Goal: Check status: Check status

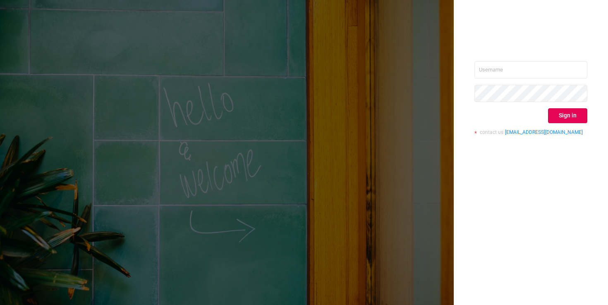
type input "[EMAIL_ADDRESS][DOMAIN_NAME]"
click at [568, 119] on button "Sign in" at bounding box center [567, 115] width 39 height 15
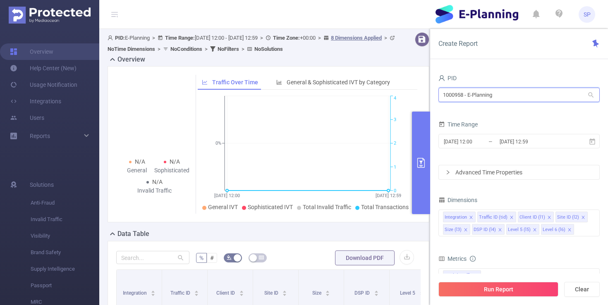
click at [548, 101] on input "1000958 - E-Planning" at bounding box center [519, 95] width 161 height 14
drag, startPoint x: 559, startPoint y: 75, endPoint x: 529, endPoint y: 115, distance: 49.3
click at [559, 75] on div "PID" at bounding box center [519, 79] width 161 height 14
click at [482, 150] on div "2025-08-26 12:00 _ 2025-08-26 12:59" at bounding box center [519, 141] width 161 height 19
click at [481, 146] on input "2025-08-26 12:00" at bounding box center [476, 141] width 67 height 11
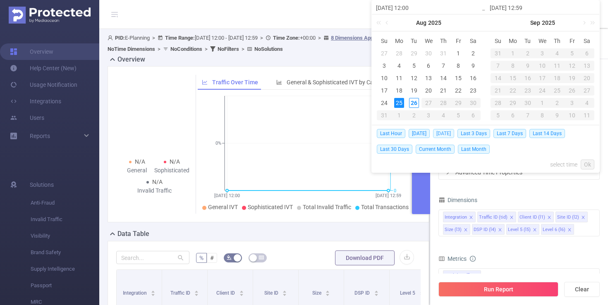
click at [450, 132] on span "[DATE]" at bounding box center [443, 133] width 21 height 9
type input "[DATE] 00:00"
type input "[DATE] 23:59"
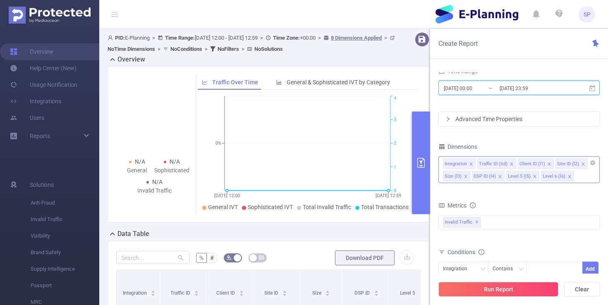
click at [466, 178] on icon "icon: close" at bounding box center [466, 177] width 4 height 4
click at [507, 176] on icon "icon: close" at bounding box center [506, 177] width 4 height 4
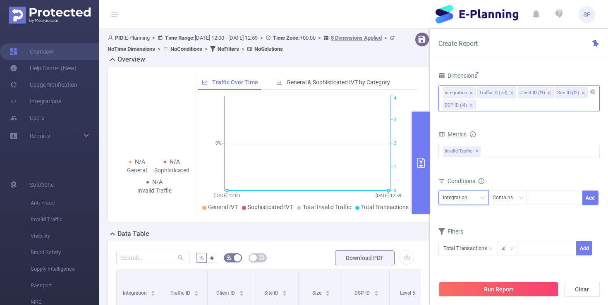
click at [470, 197] on div "Integration" at bounding box center [458, 198] width 30 height 14
click at [464, 267] on li "DSP ID (l4)" at bounding box center [464, 268] width 50 height 13
click at [549, 207] on div "DSP ID (l4) Contains Add" at bounding box center [519, 200] width 161 height 19
click at [552, 202] on div at bounding box center [555, 198] width 48 height 14
paste input "296763"
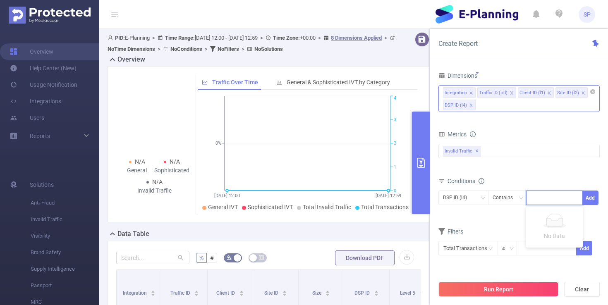
type input "296763"
click at [552, 213] on li "296763" at bounding box center [554, 215] width 57 height 13
click at [587, 199] on button "Add" at bounding box center [591, 198] width 16 height 14
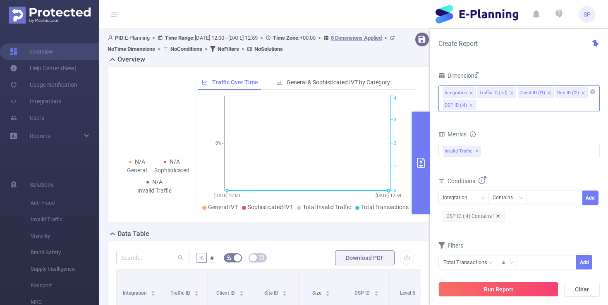
click at [497, 218] on icon "icon: close" at bounding box center [498, 216] width 4 height 4
click at [550, 203] on div at bounding box center [555, 198] width 48 height 14
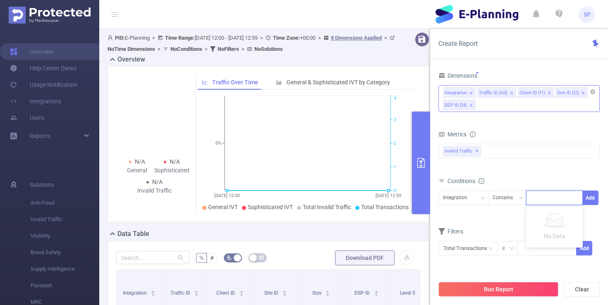
paste input "296763"
type input "296763"
click at [592, 201] on button "Add" at bounding box center [591, 198] width 16 height 14
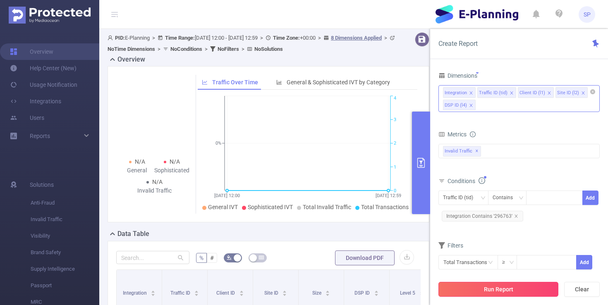
click at [497, 292] on button "Run Report" at bounding box center [499, 289] width 120 height 15
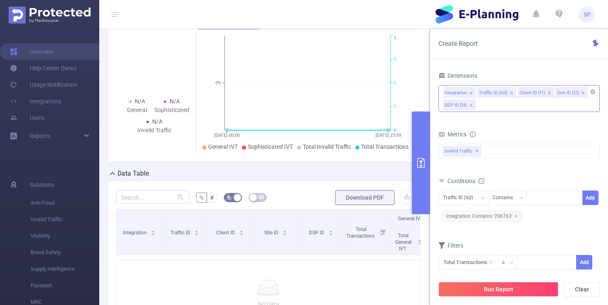
scroll to position [59, 0]
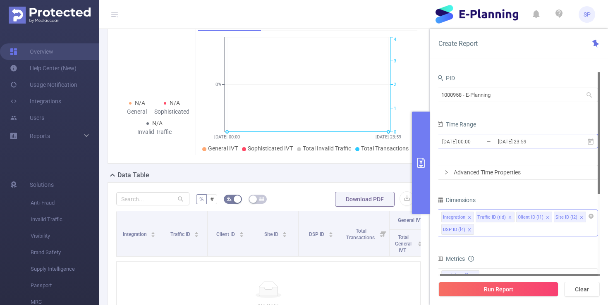
click at [468, 143] on input "[DATE] 00:00" at bounding box center [475, 141] width 67 height 11
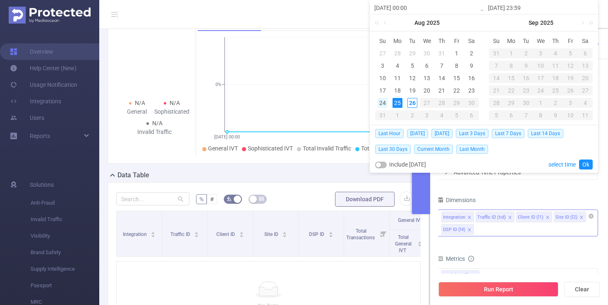
click at [380, 100] on div "24" at bounding box center [383, 103] width 10 height 10
click at [380, 101] on div "24" at bounding box center [383, 103] width 10 height 10
type input "2025-08-24 00:00"
type input "2025-08-24 23:59"
type input "2025-08-24 00:00"
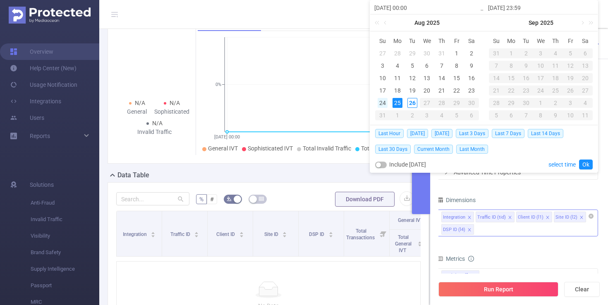
type input "2025-08-24 23:59"
click at [380, 101] on div "24" at bounding box center [383, 103] width 10 height 10
click at [590, 164] on link "Ok" at bounding box center [586, 165] width 14 height 10
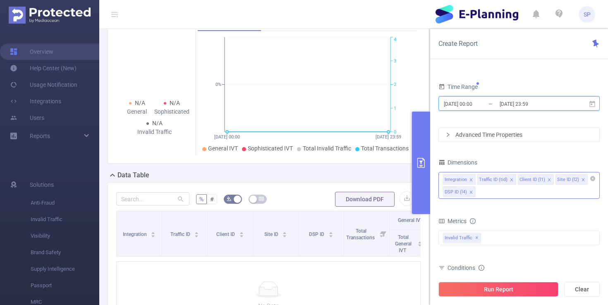
scroll to position [0, 0]
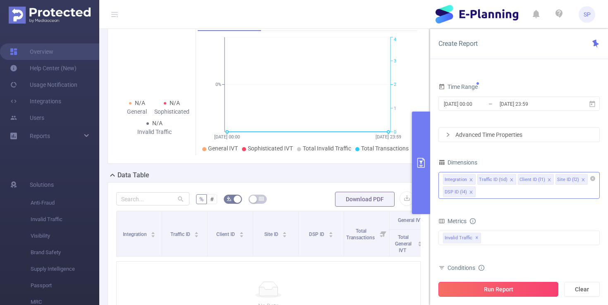
click at [490, 286] on button "Run Report" at bounding box center [499, 289] width 120 height 15
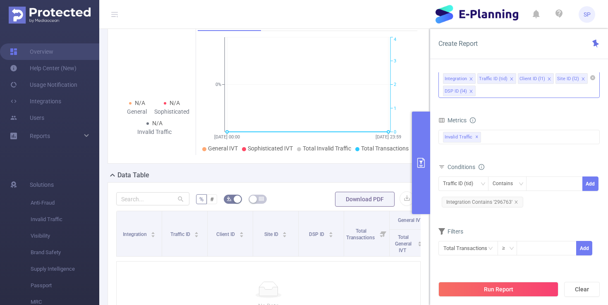
click at [518, 201] on span "Integration Contains '296763'" at bounding box center [483, 202] width 82 height 11
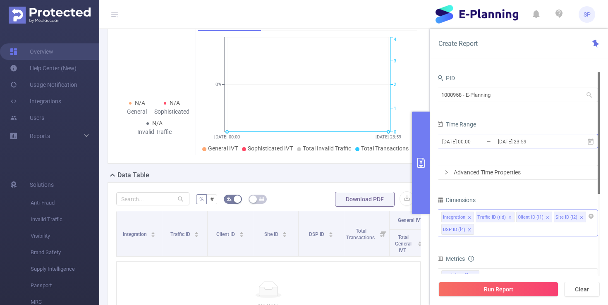
click at [465, 137] on input "2025-08-24 00:00" at bounding box center [475, 141] width 67 height 11
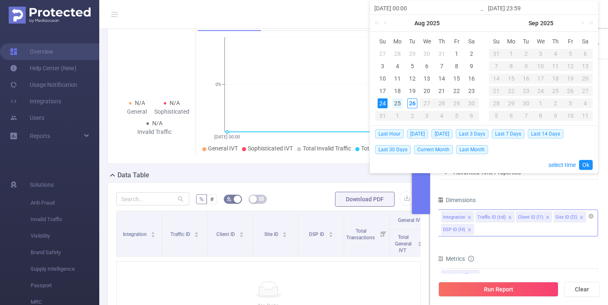
click at [398, 104] on div "25" at bounding box center [398, 104] width 10 height 10
type input "[DATE] 00:00"
type input "[DATE] 23:59"
type input "[DATE] 00:00"
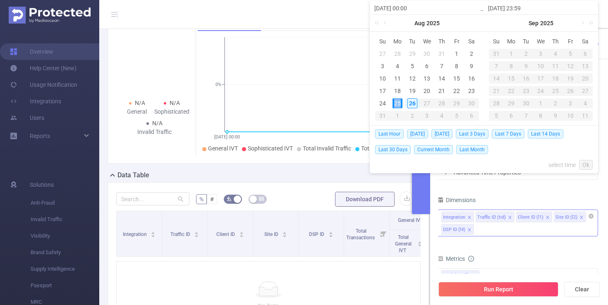
type input "[DATE] 23:59"
click at [582, 162] on link "Ok" at bounding box center [586, 165] width 14 height 10
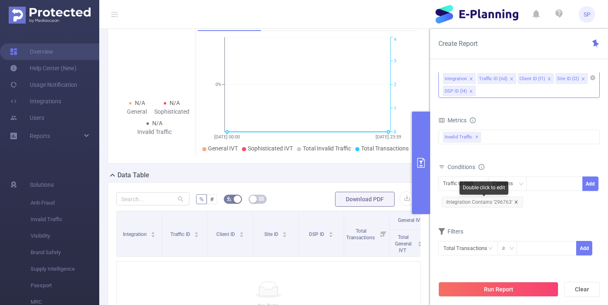
click at [516, 203] on icon "icon: close" at bounding box center [516, 202] width 3 height 3
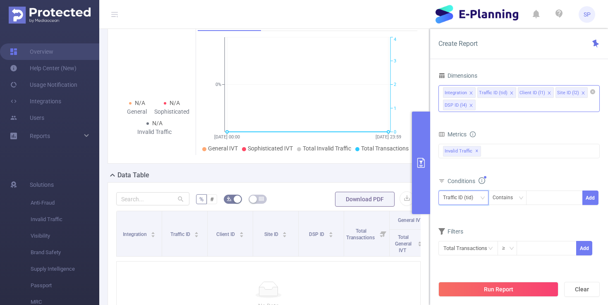
click at [478, 200] on div "Traffic ID (tid)" at bounding box center [461, 198] width 36 height 14
click at [459, 267] on li "DSP ID (l4)" at bounding box center [464, 268] width 50 height 13
click at [554, 199] on div at bounding box center [555, 198] width 48 height 14
paste input "296763"
type input "296763"
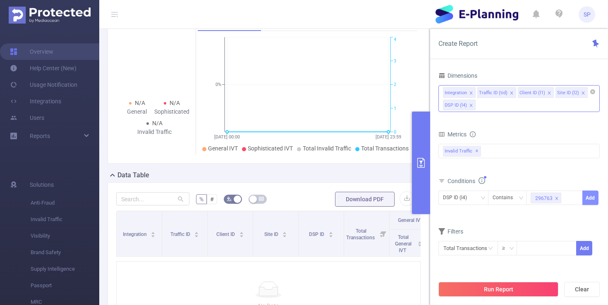
click at [591, 196] on button "Add" at bounding box center [591, 198] width 16 height 14
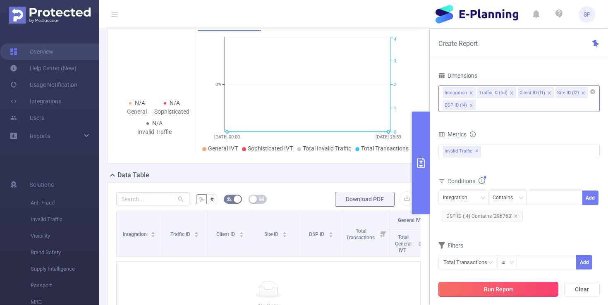
click at [512, 288] on button "Run Report" at bounding box center [499, 289] width 120 height 15
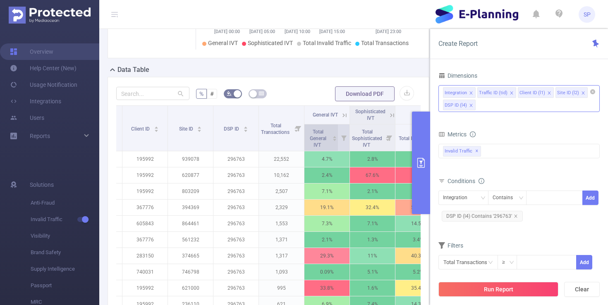
scroll to position [0, 99]
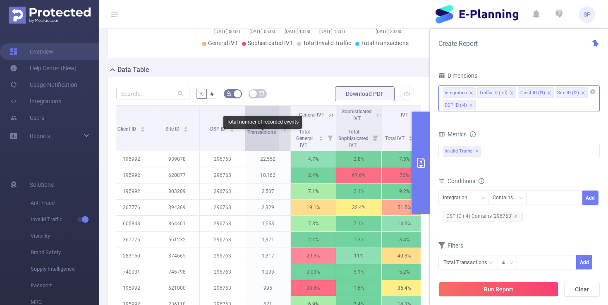
click at [265, 135] on span "Total Transactions" at bounding box center [262, 129] width 30 height 12
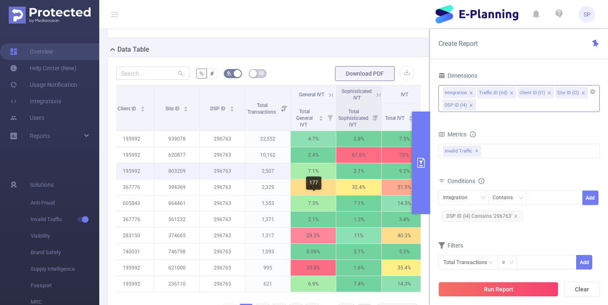
scroll to position [235, 0]
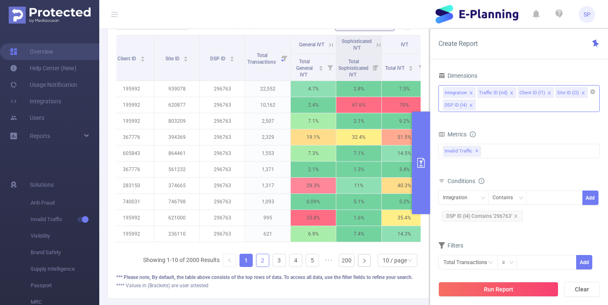
click at [264, 267] on link "2" at bounding box center [263, 261] width 12 height 12
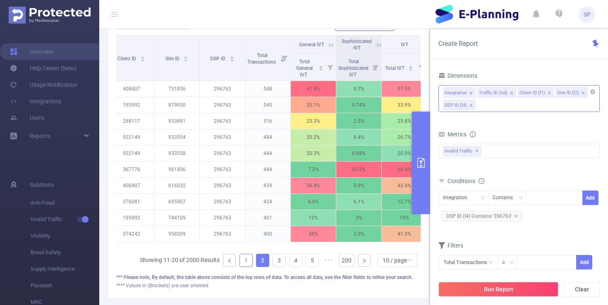
click at [251, 267] on link "1" at bounding box center [246, 261] width 12 height 12
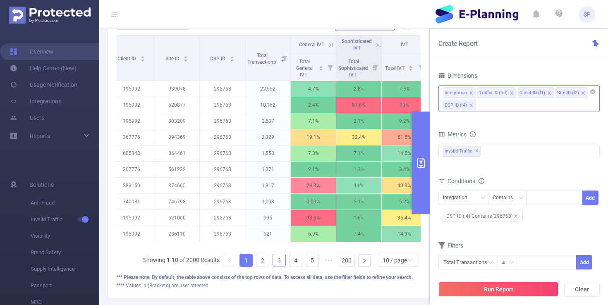
click at [282, 267] on link "3" at bounding box center [279, 261] width 12 height 12
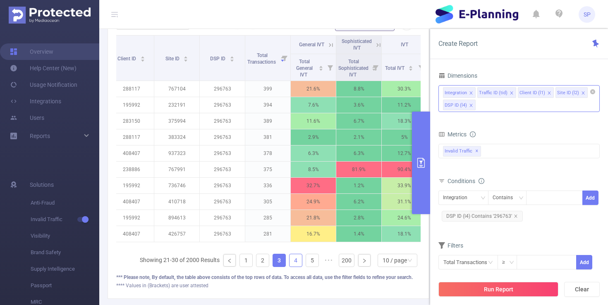
click at [301, 267] on link "4" at bounding box center [296, 261] width 12 height 12
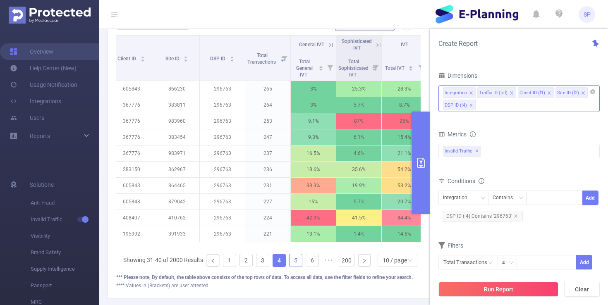
click at [300, 267] on link "5" at bounding box center [296, 261] width 12 height 12
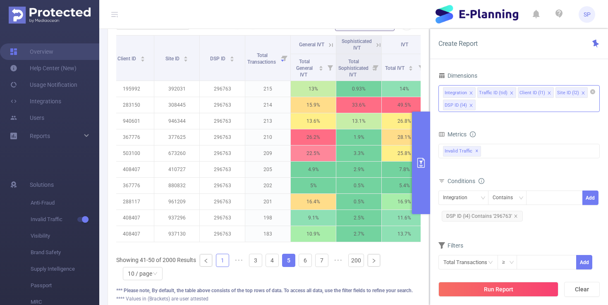
click at [221, 267] on link "1" at bounding box center [222, 261] width 12 height 12
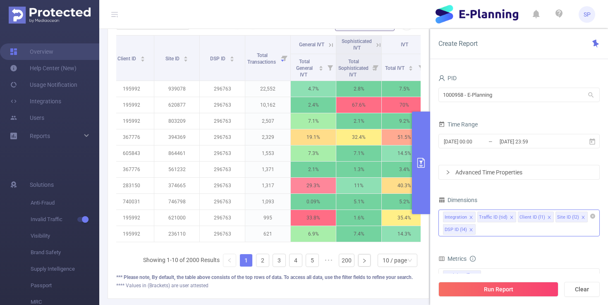
click at [548, 220] on icon "icon: close" at bounding box center [550, 218] width 4 height 4
click at [545, 219] on icon "icon: close" at bounding box center [546, 218] width 4 height 4
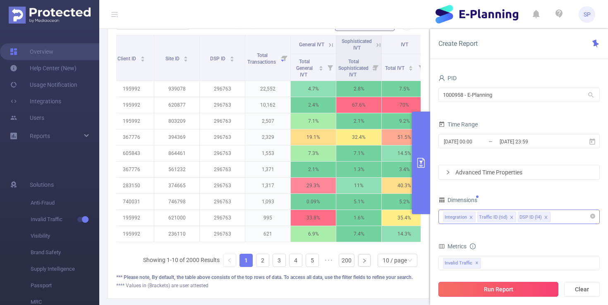
click at [512, 291] on button "Run Report" at bounding box center [499, 289] width 120 height 15
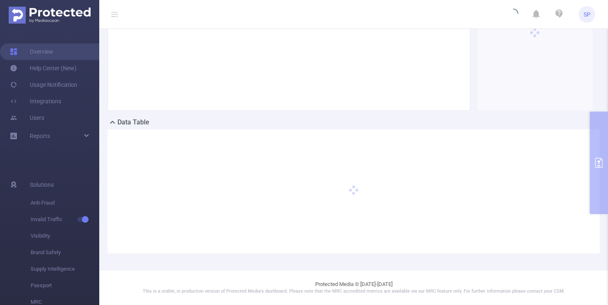
scroll to position [111, 0]
click at [464, 119] on div "Data Table" at bounding box center [354, 124] width 493 height 12
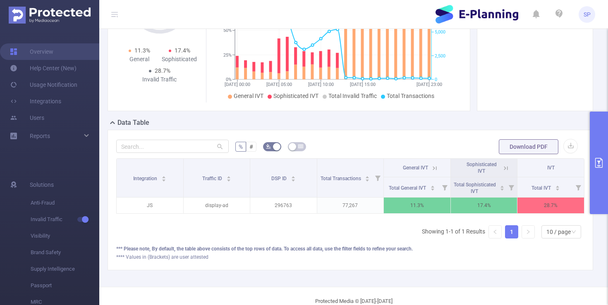
click at [399, 135] on div "% # Download PDF Integration Traffic ID DSP ID Total Transactions General IVT S…" at bounding box center [351, 200] width 486 height 141
click at [436, 137] on div "% # Download PDF Integration Traffic ID DSP ID Total Transactions General IVT S…" at bounding box center [351, 200] width 486 height 141
click at [380, 137] on div "% # Download PDF Integration Traffic ID DSP ID Total Transactions General IVT S…" at bounding box center [351, 200] width 486 height 141
click at [599, 136] on button "primary" at bounding box center [599, 163] width 18 height 103
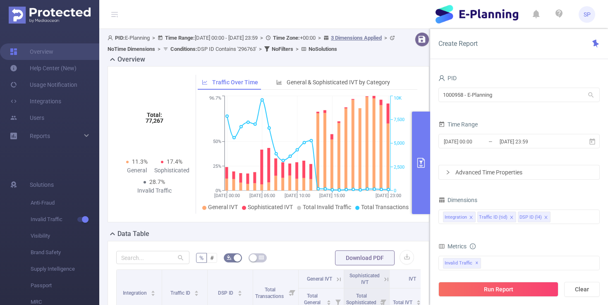
scroll to position [11, 0]
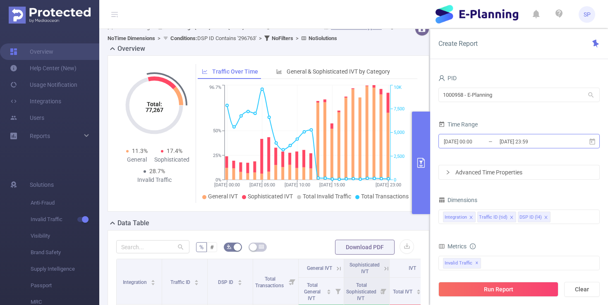
click at [479, 144] on input "[DATE] 00:00" at bounding box center [476, 141] width 67 height 11
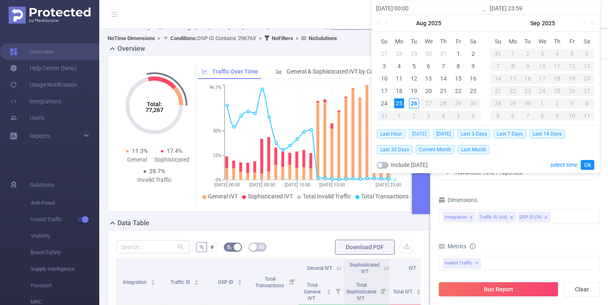
click at [413, 132] on span "[DATE]" at bounding box center [419, 134] width 21 height 9
type input "[DATE] 00:00"
type input "[DATE] 23:59"
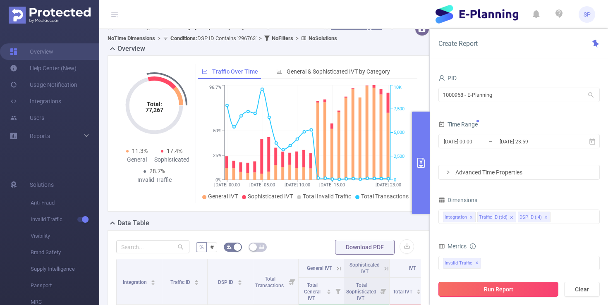
click at [493, 295] on button "Run Report" at bounding box center [499, 289] width 120 height 15
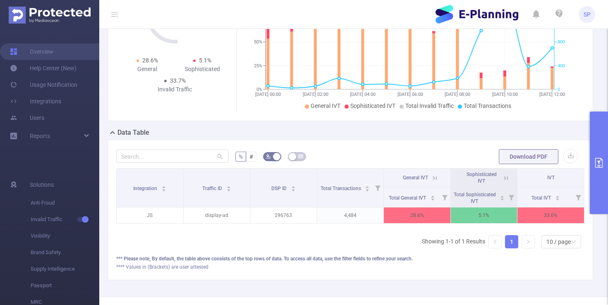
scroll to position [128, 0]
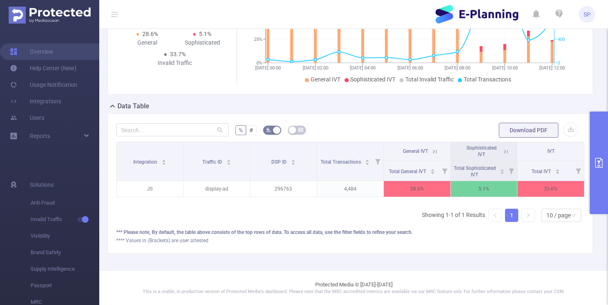
click at [593, 146] on button "primary" at bounding box center [599, 163] width 18 height 103
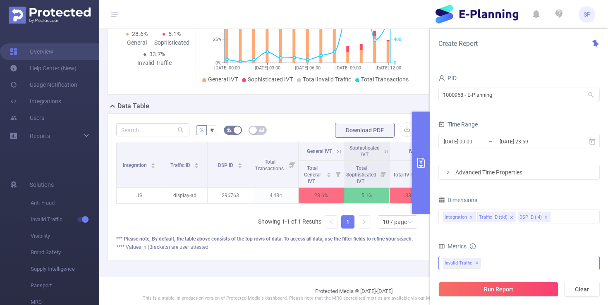
click at [493, 260] on div "Invalid Traffic ✕" at bounding box center [519, 263] width 161 height 14
click at [487, 232] on strong "Anti-Fraud" at bounding box center [473, 231] width 29 height 7
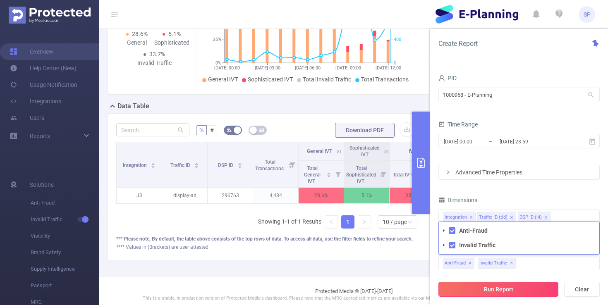
click at [495, 293] on button "Run Report" at bounding box center [499, 289] width 120 height 15
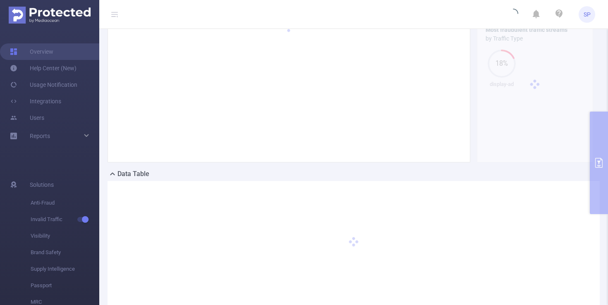
scroll to position [0, 0]
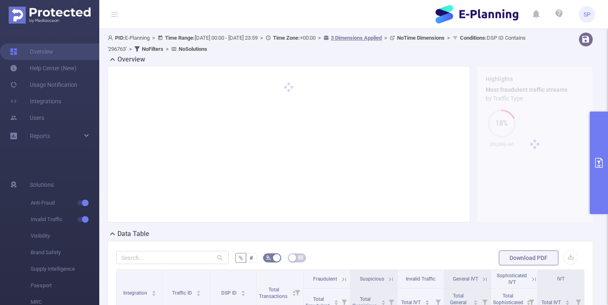
click at [436, 14] on ul "SP" at bounding box center [516, 14] width 160 height 29
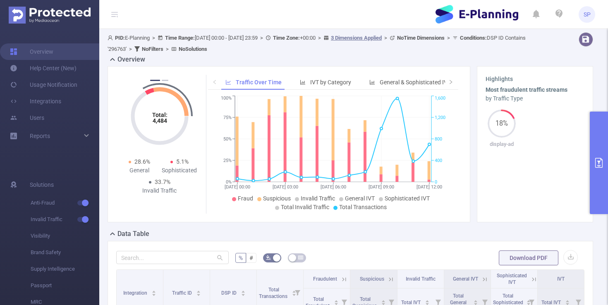
click at [164, 78] on icon "Total: 4,484 Total: 4,484" at bounding box center [159, 116] width 83 height 83
click at [164, 79] on icon "Total: 4,484 Total: 4,484" at bounding box center [159, 116] width 83 height 83
click at [164, 81] on button "2" at bounding box center [165, 80] width 7 height 1
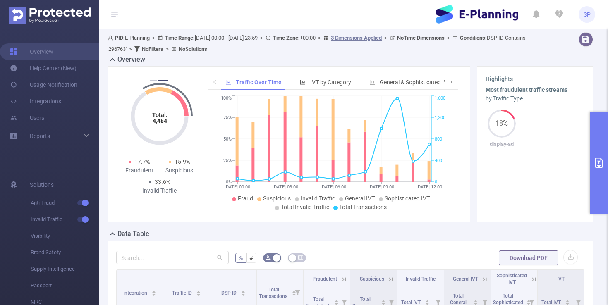
click at [600, 162] on icon "primary" at bounding box center [599, 163] width 7 height 10
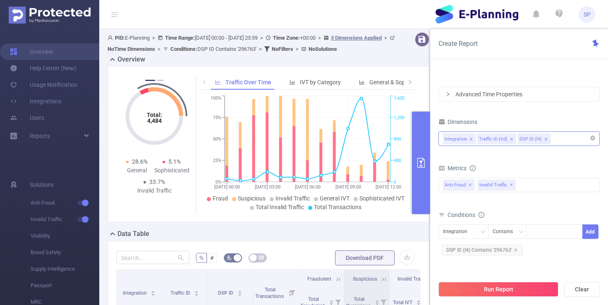
click at [472, 140] on icon "icon: close" at bounding box center [471, 139] width 3 height 3
click at [476, 141] on icon "icon: close" at bounding box center [478, 139] width 4 height 4
click at [475, 141] on li "DSP ID (l4)" at bounding box center [459, 139] width 33 height 11
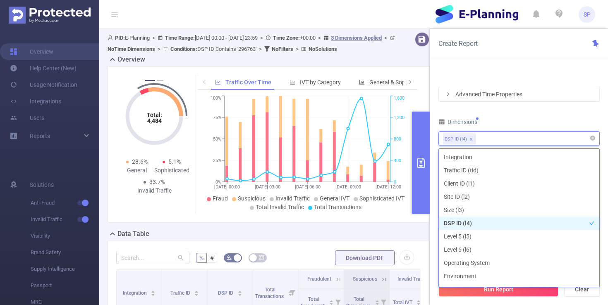
click at [473, 141] on li "DSP ID (l4)" at bounding box center [459, 139] width 33 height 11
click at [472, 141] on icon "icon: close" at bounding box center [471, 139] width 3 height 3
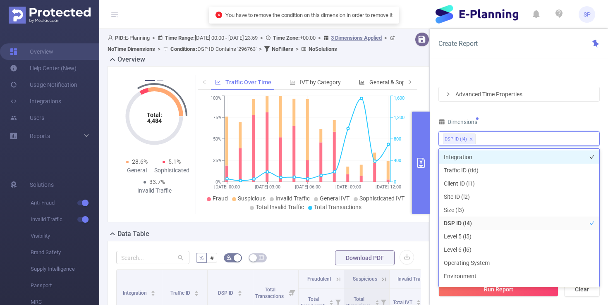
click at [476, 154] on li "Integration" at bounding box center [519, 157] width 161 height 13
click at [505, 139] on icon "icon: close" at bounding box center [506, 139] width 4 height 4
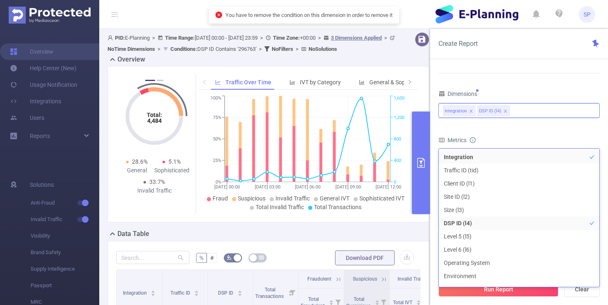
click at [509, 125] on form "Dimensions Integration DSP ID (l4) Metrics Total General IVT Data Centers Discl…" at bounding box center [519, 187] width 161 height 198
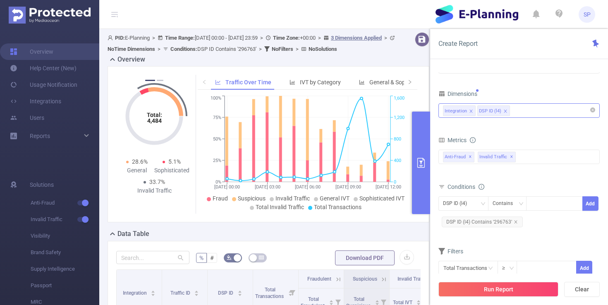
click at [507, 113] on icon "icon: close" at bounding box center [506, 111] width 4 height 4
click at [518, 111] on div "Integration DSP ID (l4)" at bounding box center [519, 111] width 152 height 14
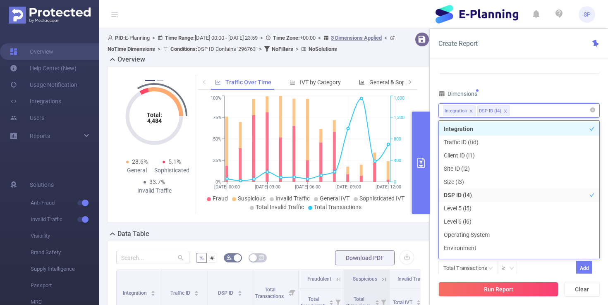
click at [518, 110] on div "Integration DSP ID (l4)" at bounding box center [519, 111] width 152 height 14
click at [605, 178] on div "PID 1000958 - E-Planning 1000958 - E-Planning Time Range [DATE] 00:00 _ [DATE] …" at bounding box center [519, 192] width 178 height 256
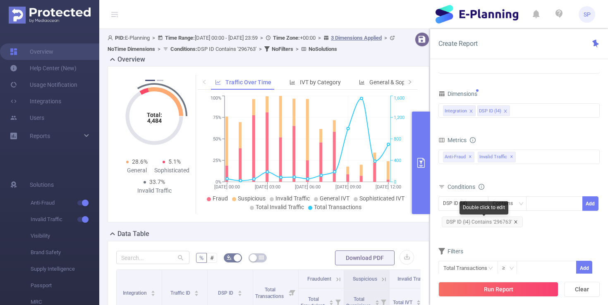
click at [516, 224] on icon "icon: close" at bounding box center [516, 222] width 4 height 4
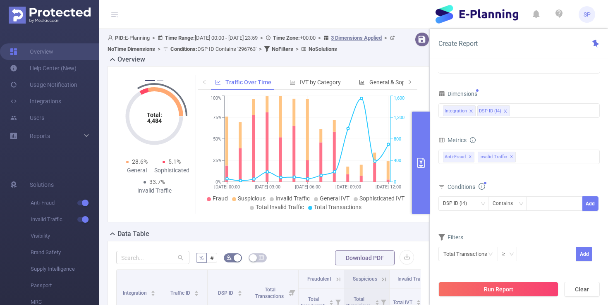
click at [505, 222] on form "Dimensions Integration DSP ID (l4) Metrics Total General IVT Data Centers Discl…" at bounding box center [519, 180] width 161 height 184
click at [506, 111] on icon "icon: close" at bounding box center [506, 111] width 4 height 4
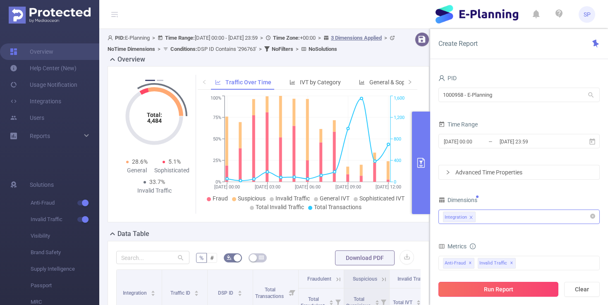
click at [490, 288] on button "Run Report" at bounding box center [499, 289] width 120 height 15
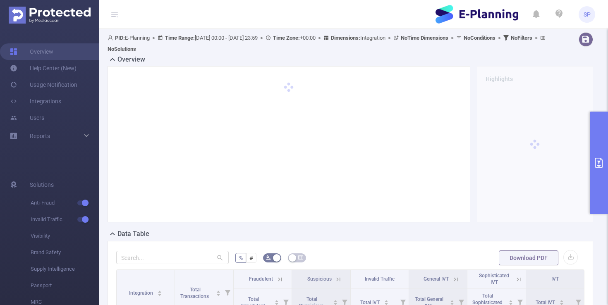
click at [381, 55] on div "Overview" at bounding box center [354, 61] width 493 height 12
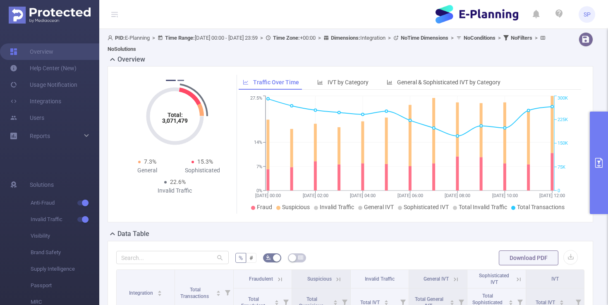
click at [182, 80] on button "2" at bounding box center [181, 80] width 7 height 1
click at [170, 80] on button "1" at bounding box center [169, 80] width 7 height 1
click at [602, 131] on button "primary" at bounding box center [599, 163] width 18 height 103
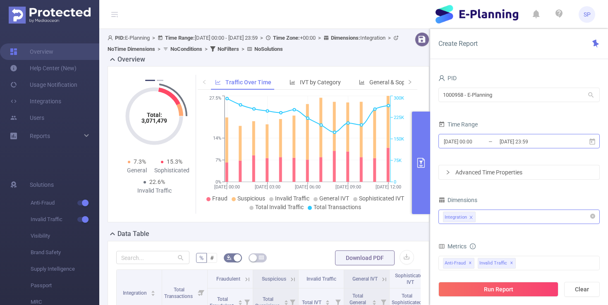
click at [468, 144] on input "[DATE] 00:00" at bounding box center [476, 141] width 67 height 11
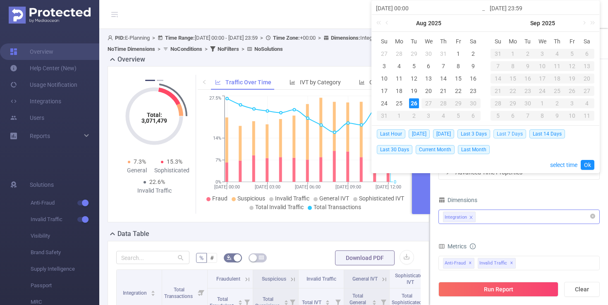
click at [521, 135] on span "Last 7 Days" at bounding box center [510, 134] width 33 height 9
type input "[DATE] 00:00"
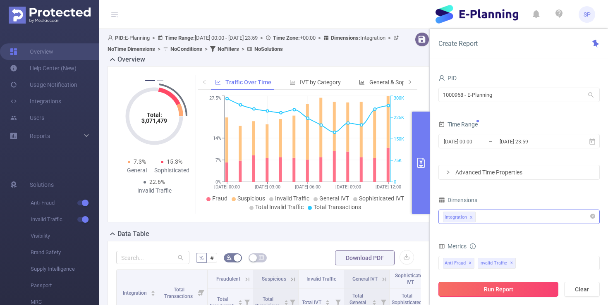
click at [505, 289] on button "Run Report" at bounding box center [499, 289] width 120 height 15
